Goal: Task Accomplishment & Management: Manage account settings

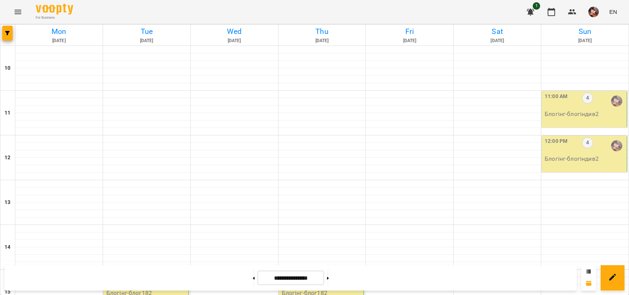
scroll to position [307, 0]
click at [253, 277] on icon at bounding box center [254, 278] width 2 height 3
type input "**********"
click at [305, 272] on div "3:00 PM 13" at bounding box center [322, 280] width 81 height 17
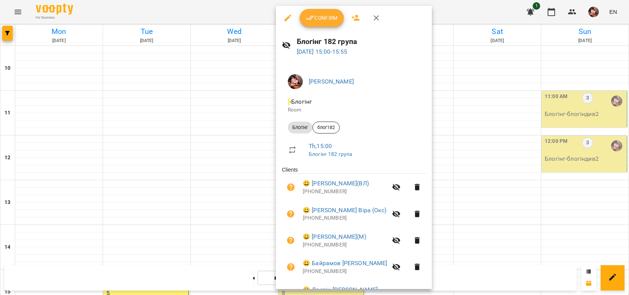
click at [320, 24] on button "Confirm" at bounding box center [322, 18] width 44 height 18
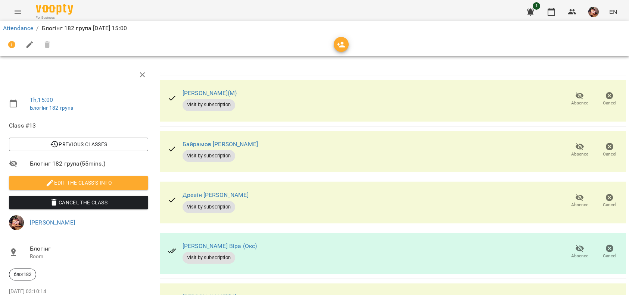
scroll to position [204, 0]
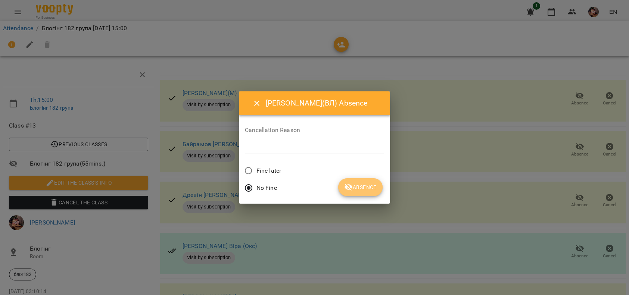
click at [370, 189] on span "Absence" at bounding box center [360, 187] width 32 height 9
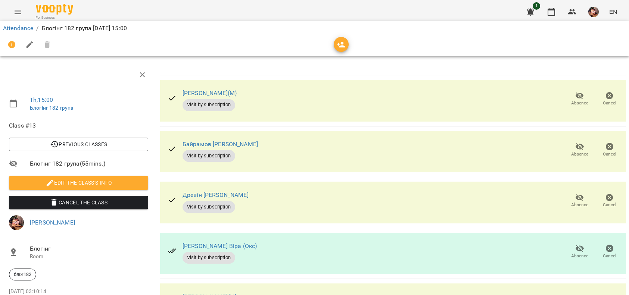
scroll to position [160, 0]
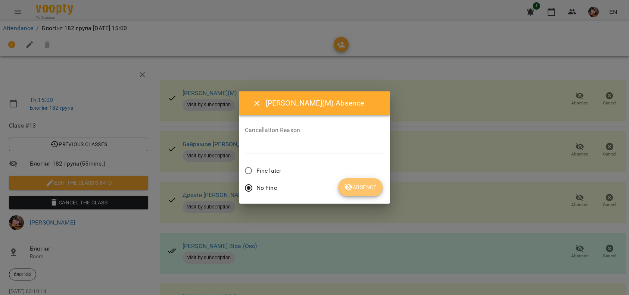
click at [353, 183] on span "Absence" at bounding box center [360, 187] width 32 height 9
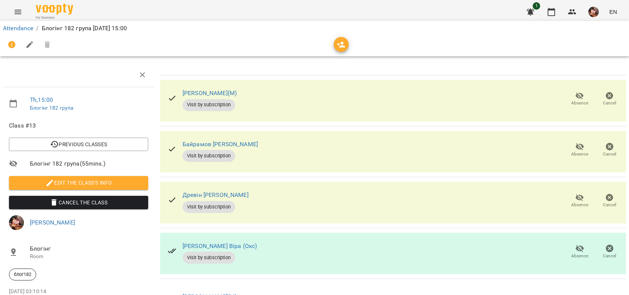
scroll to position [71, 0]
click at [576, 245] on icon "button" at bounding box center [580, 248] width 8 height 7
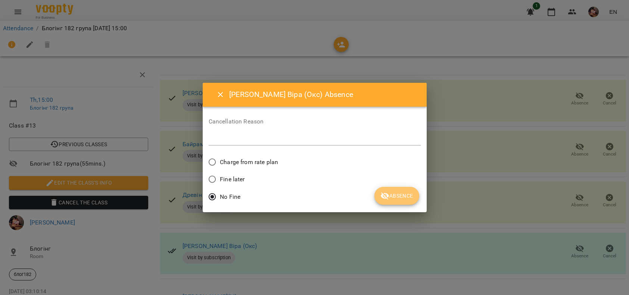
click at [392, 195] on span "Absence" at bounding box center [396, 196] width 32 height 9
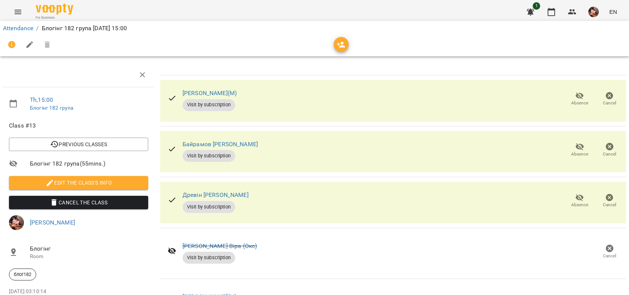
scroll to position [0, 0]
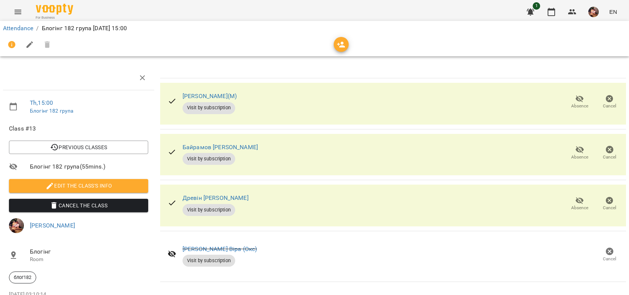
click at [572, 154] on span "Absence" at bounding box center [579, 157] width 17 height 6
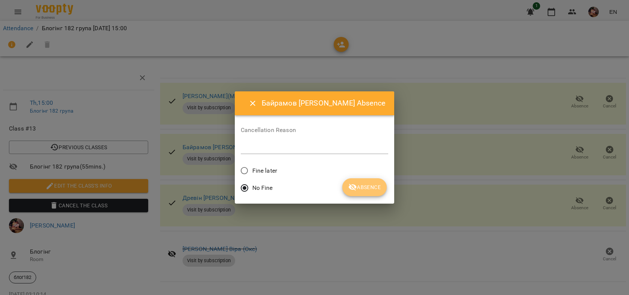
click at [369, 187] on span "Absence" at bounding box center [364, 187] width 32 height 9
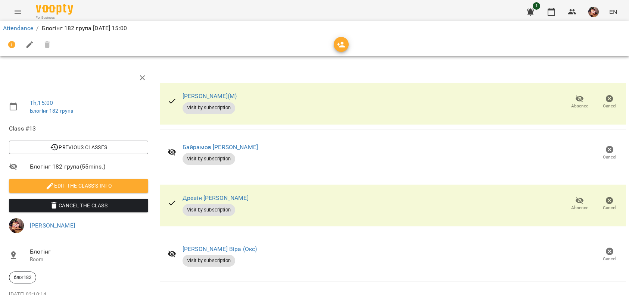
click at [571, 104] on span "Absence" at bounding box center [579, 106] width 17 height 6
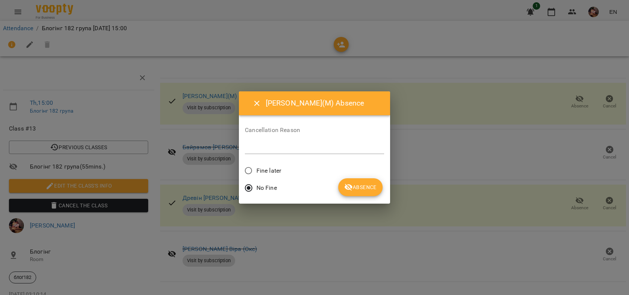
click at [346, 185] on icon "submit" at bounding box center [348, 187] width 9 height 9
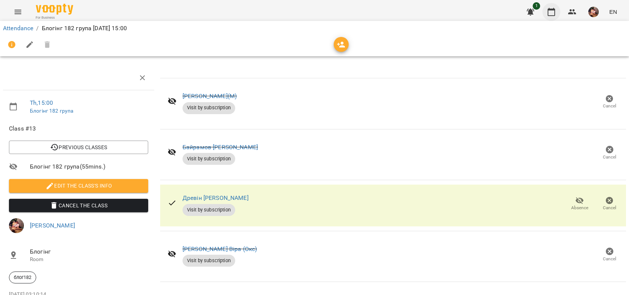
click at [545, 10] on button "button" at bounding box center [551, 12] width 18 height 18
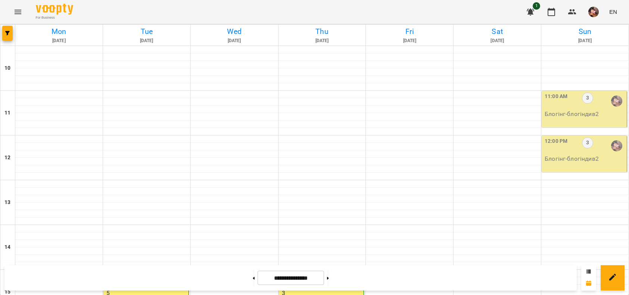
scroll to position [206, 0]
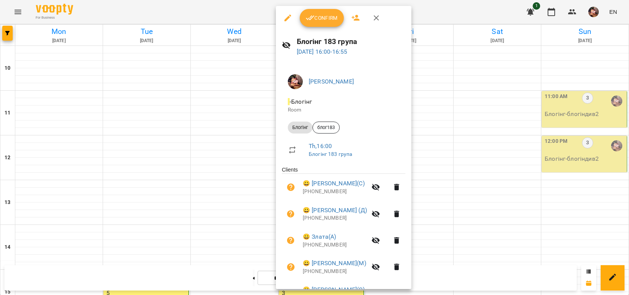
click at [314, 21] on icon "button" at bounding box center [310, 17] width 9 height 9
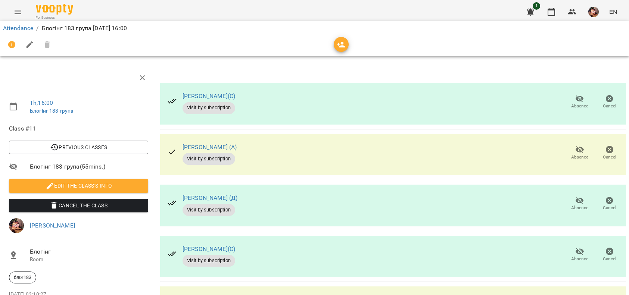
click at [575, 150] on icon "button" at bounding box center [579, 149] width 9 height 9
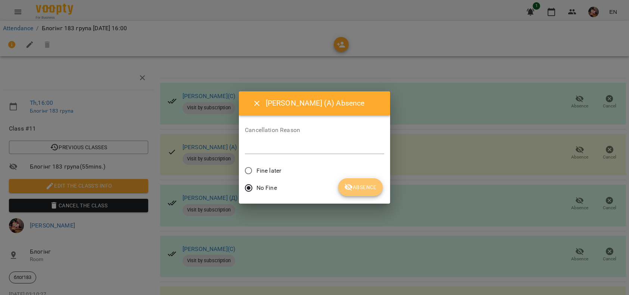
click at [343, 192] on button "Absence" at bounding box center [360, 187] width 44 height 18
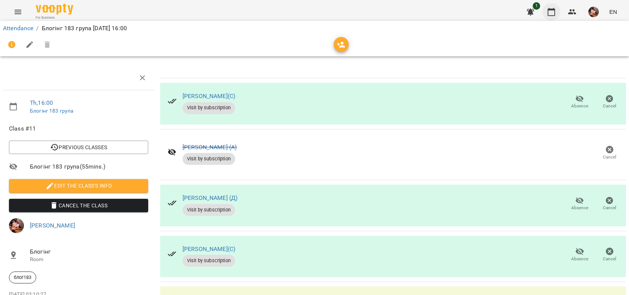
click at [551, 14] on icon "button" at bounding box center [551, 11] width 9 height 9
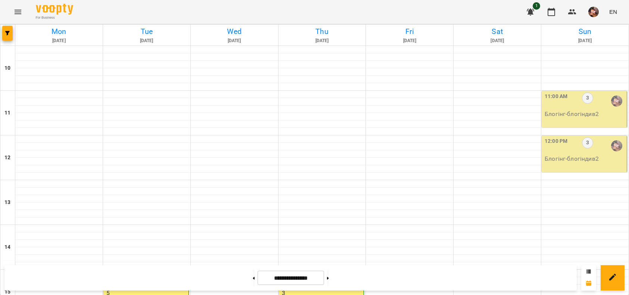
scroll to position [262, 0]
